Goal: Information Seeking & Learning: Learn about a topic

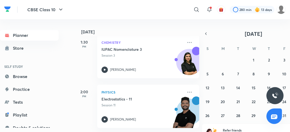
scroll to position [0, 15]
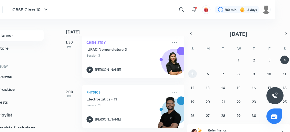
click at [193, 74] on abbr "5" at bounding box center [192, 73] width 2 height 5
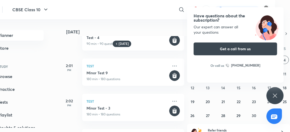
scroll to position [100, 0]
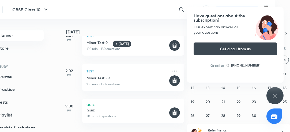
click at [274, 96] on icon at bounding box center [275, 96] width 4 height 4
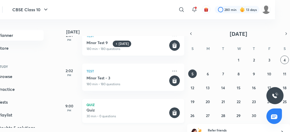
click at [137, 110] on h5 "Quiz" at bounding box center [127, 110] width 82 height 5
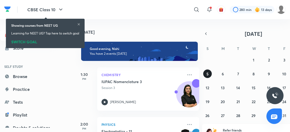
click at [208, 74] on abbr "5" at bounding box center [207, 73] width 2 height 5
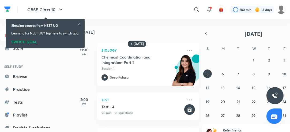
click at [78, 23] on icon at bounding box center [78, 24] width 3 height 3
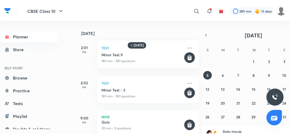
scroll to position [100, 0]
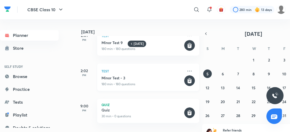
click at [139, 84] on p "180 min • 180 questions" at bounding box center [142, 84] width 82 height 5
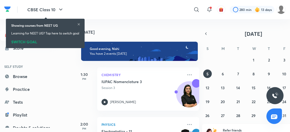
click at [79, 25] on icon at bounding box center [78, 24] width 3 height 3
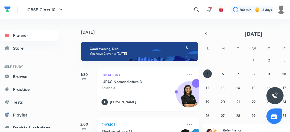
scroll to position [32, 0]
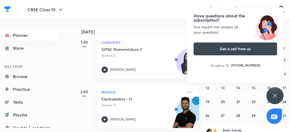
click at [279, 97] on div "Have questions about the subscription? Our expert can answer all your questions…" at bounding box center [274, 95] width 17 height 17
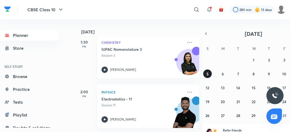
click at [207, 74] on abbr "5" at bounding box center [207, 73] width 2 height 5
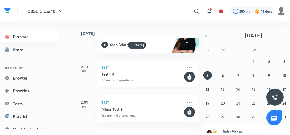
scroll to position [17, 0]
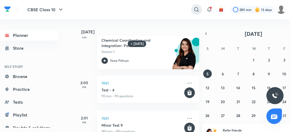
click at [198, 10] on icon at bounding box center [196, 9] width 6 height 6
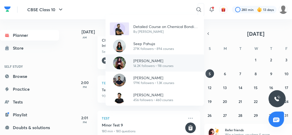
click at [154, 58] on p "[PERSON_NAME]" at bounding box center [153, 61] width 40 height 6
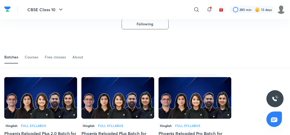
scroll to position [32, 0]
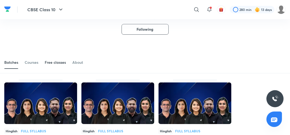
click at [59, 60] on div "Free classes" at bounding box center [55, 62] width 21 height 5
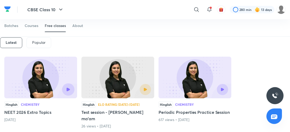
scroll to position [77, 0]
click at [66, 86] on button "button" at bounding box center [68, 90] width 12 height 12
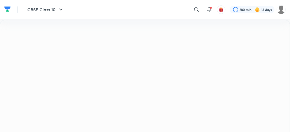
scroll to position [7, 0]
